Goal: Navigation & Orientation: Find specific page/section

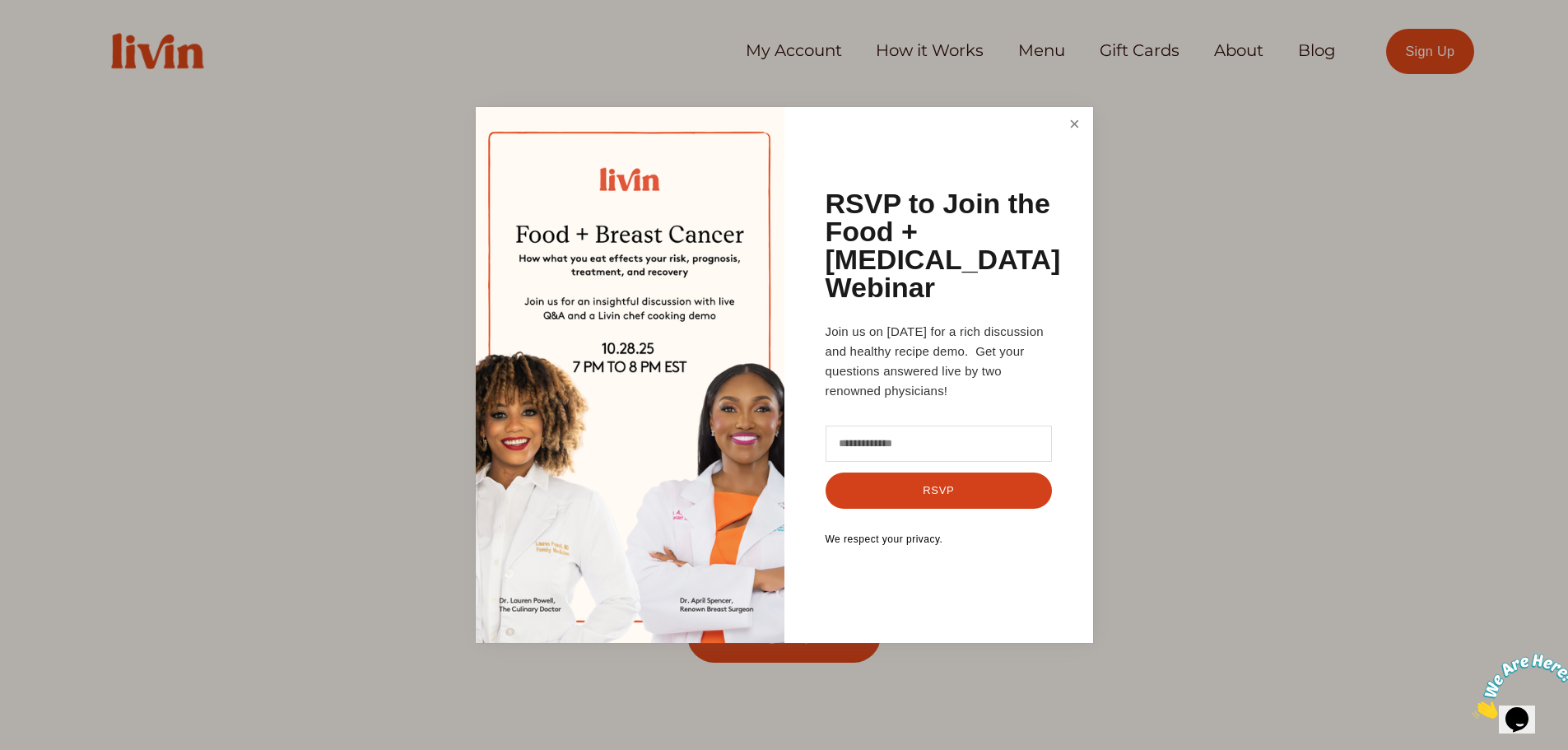
click at [1062, 140] on link "Close" at bounding box center [1074, 124] width 31 height 30
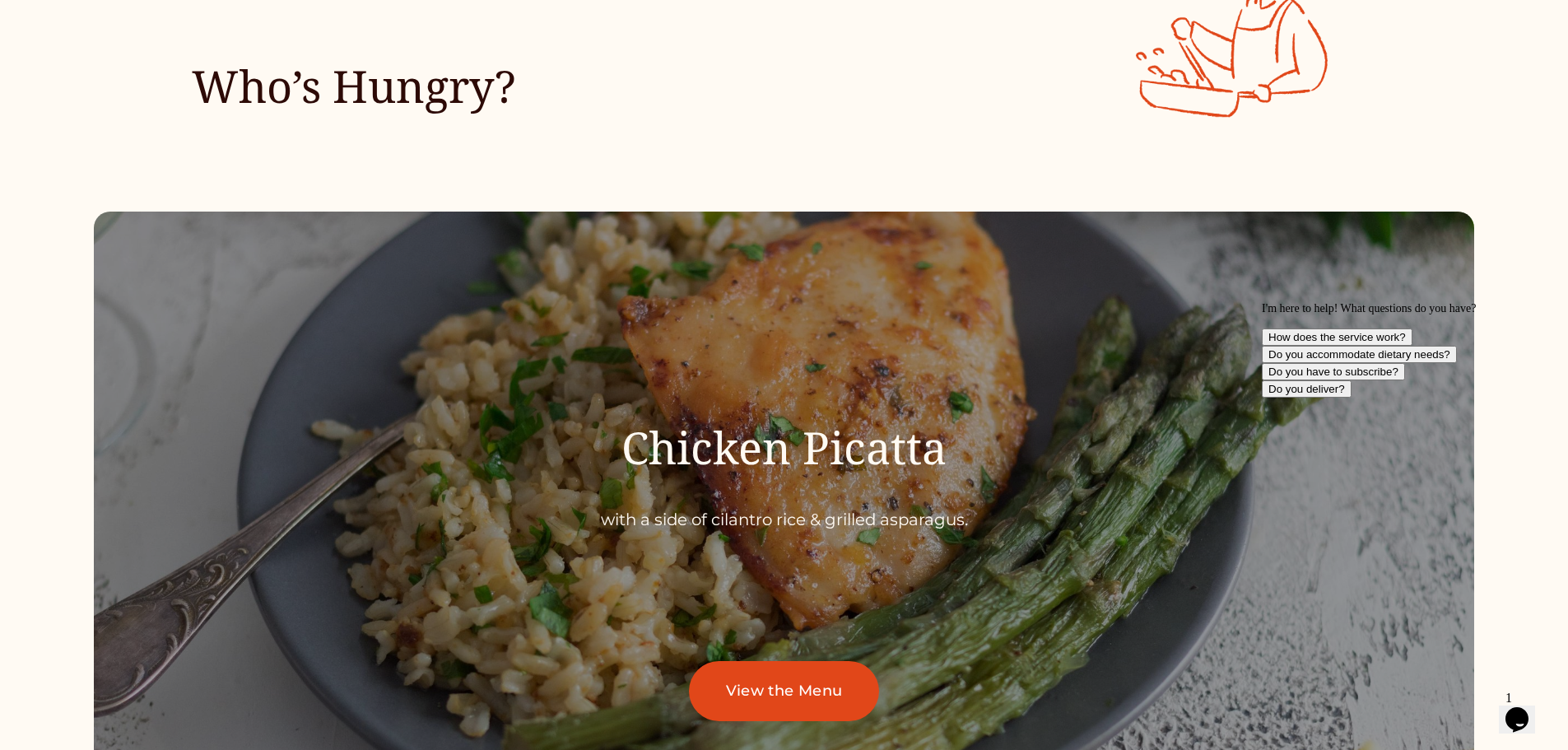
scroll to position [5867, 0]
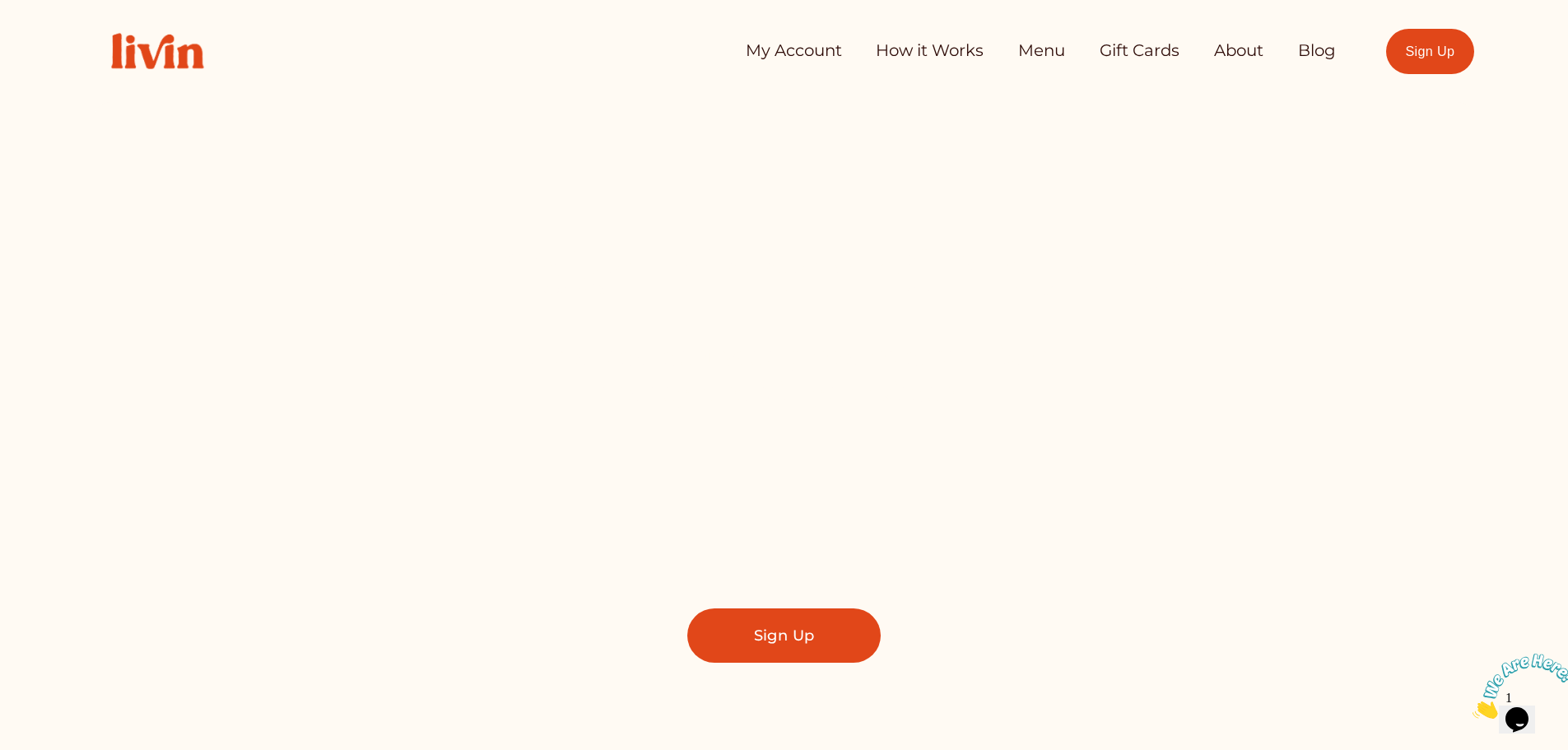
click at [926, 59] on link "How it Works" at bounding box center [930, 51] width 108 height 33
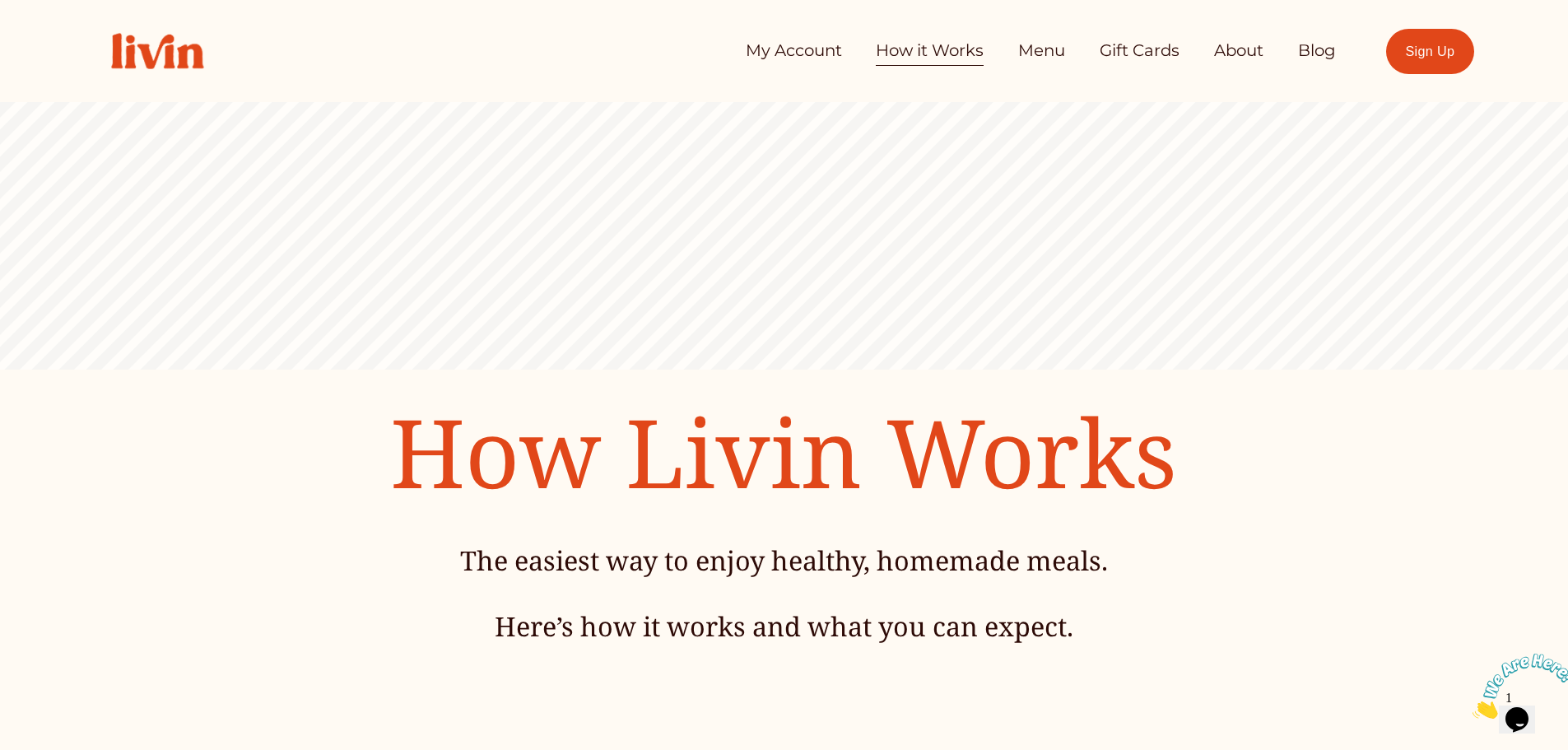
click at [1169, 54] on link "Gift Cards" at bounding box center [1140, 51] width 80 height 33
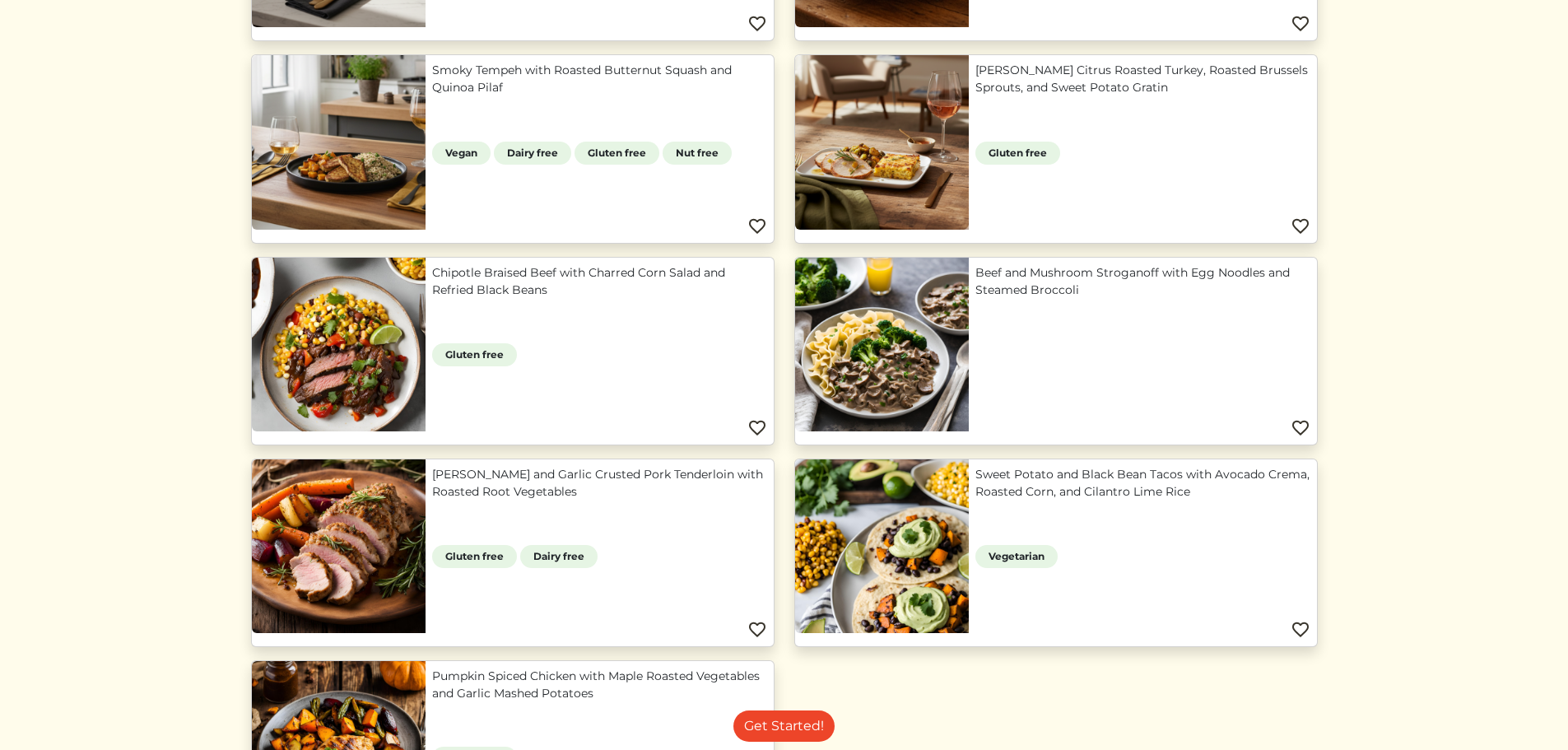
scroll to position [1482, 0]
